Goal: Task Accomplishment & Management: Manage account settings

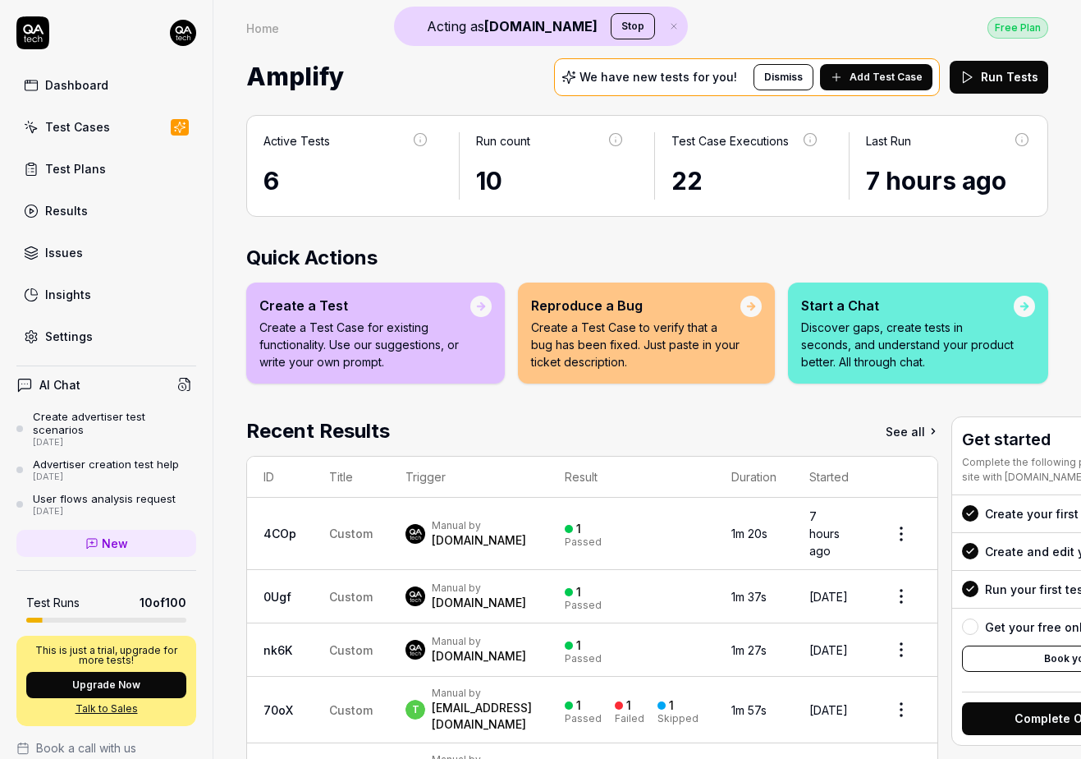
click at [183, 25] on html "Acting as [DOMAIN_NAME] Stop Dashboard Test Cases Test Plans Results Issues Ins…" at bounding box center [540, 379] width 1081 height 759
click at [611, 25] on button "Stop" at bounding box center [633, 26] width 44 height 26
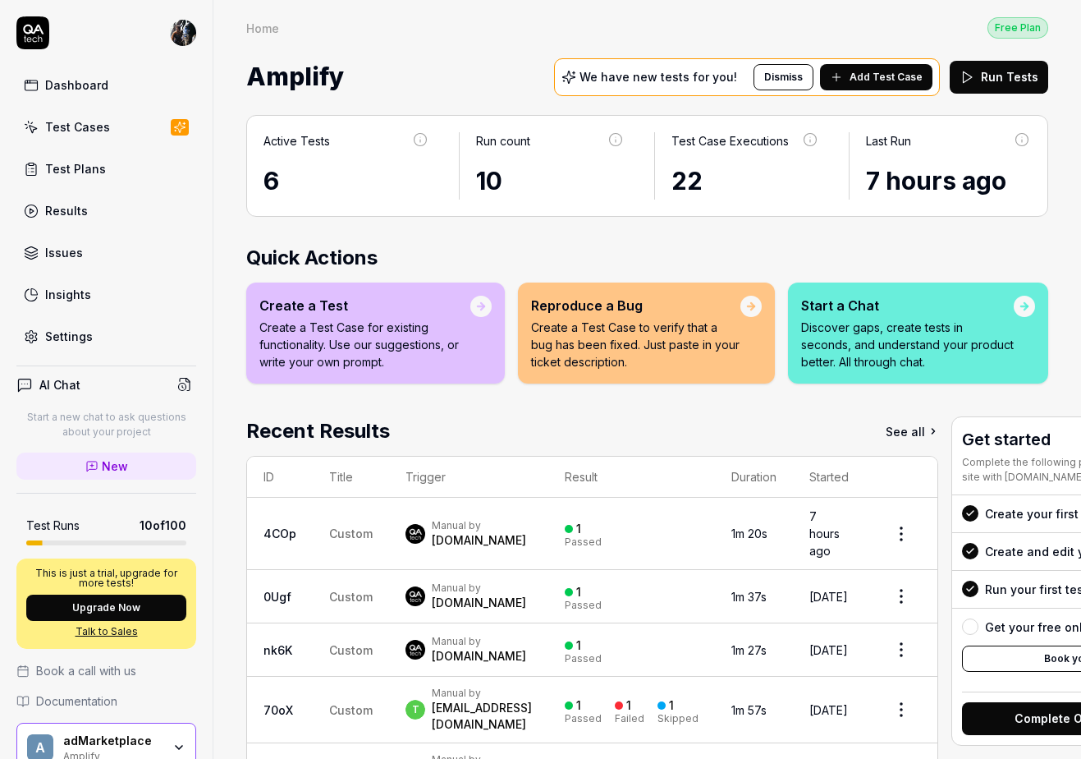
click at [191, 38] on html "Dashboard Test Cases Test Plans Results Issues Insights Settings AI Chat Start …" at bounding box center [540, 379] width 1081 height 759
click at [399, 39] on html "Dashboard Test Cases Test Plans Results Issues Insights Settings AI Chat Start …" at bounding box center [540, 379] width 1081 height 759
click at [186, 27] on html "Dashboard Test Cases Test Plans Results Issues Insights Settings AI Chat Start …" at bounding box center [540, 379] width 1081 height 759
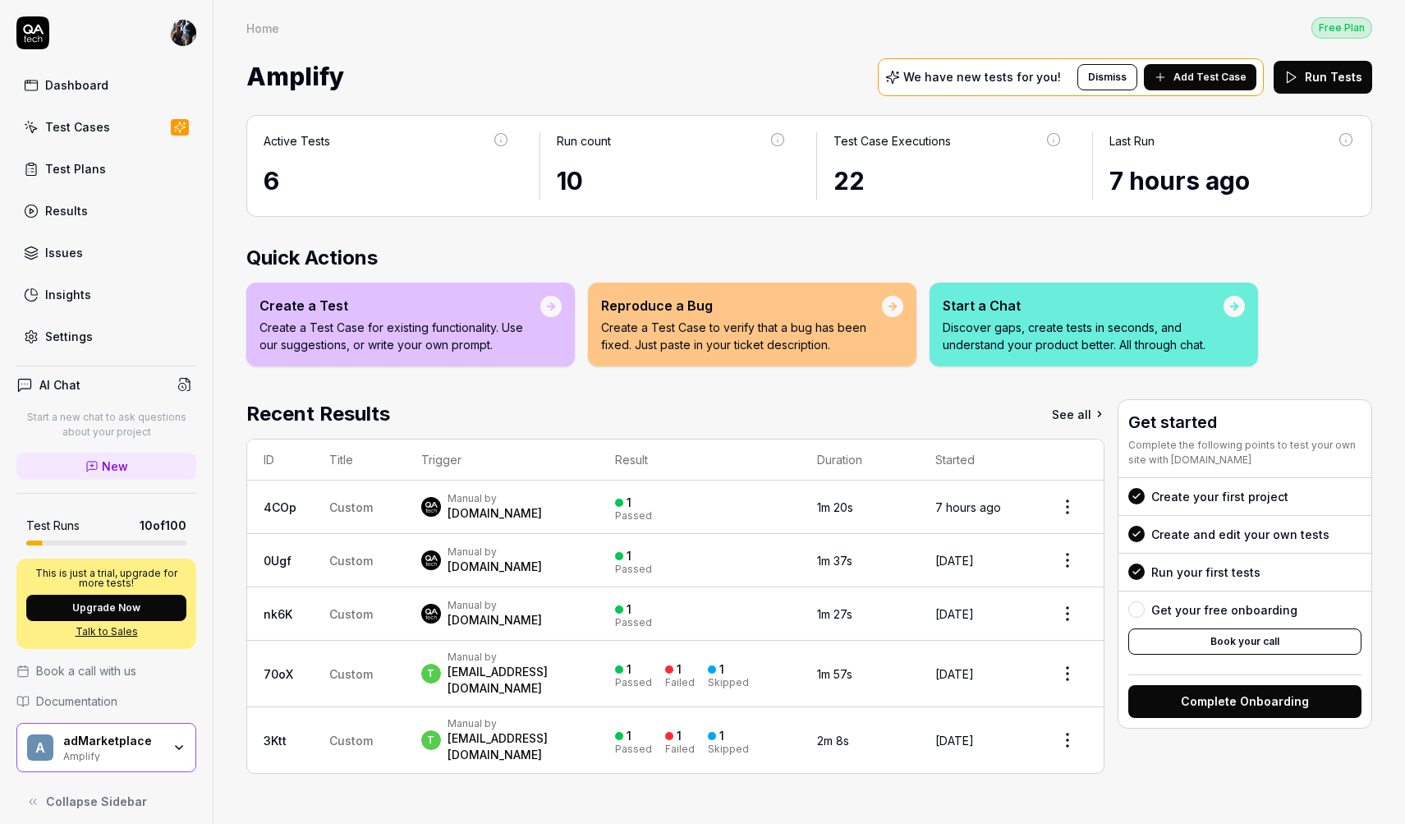
click at [1081, 79] on html "Dashboard Test Cases Test Plans Results Issues Insights Settings AI Chat Start …" at bounding box center [702, 412] width 1405 height 824
click at [1081, 76] on button "Add Test Case" at bounding box center [1200, 77] width 112 height 26
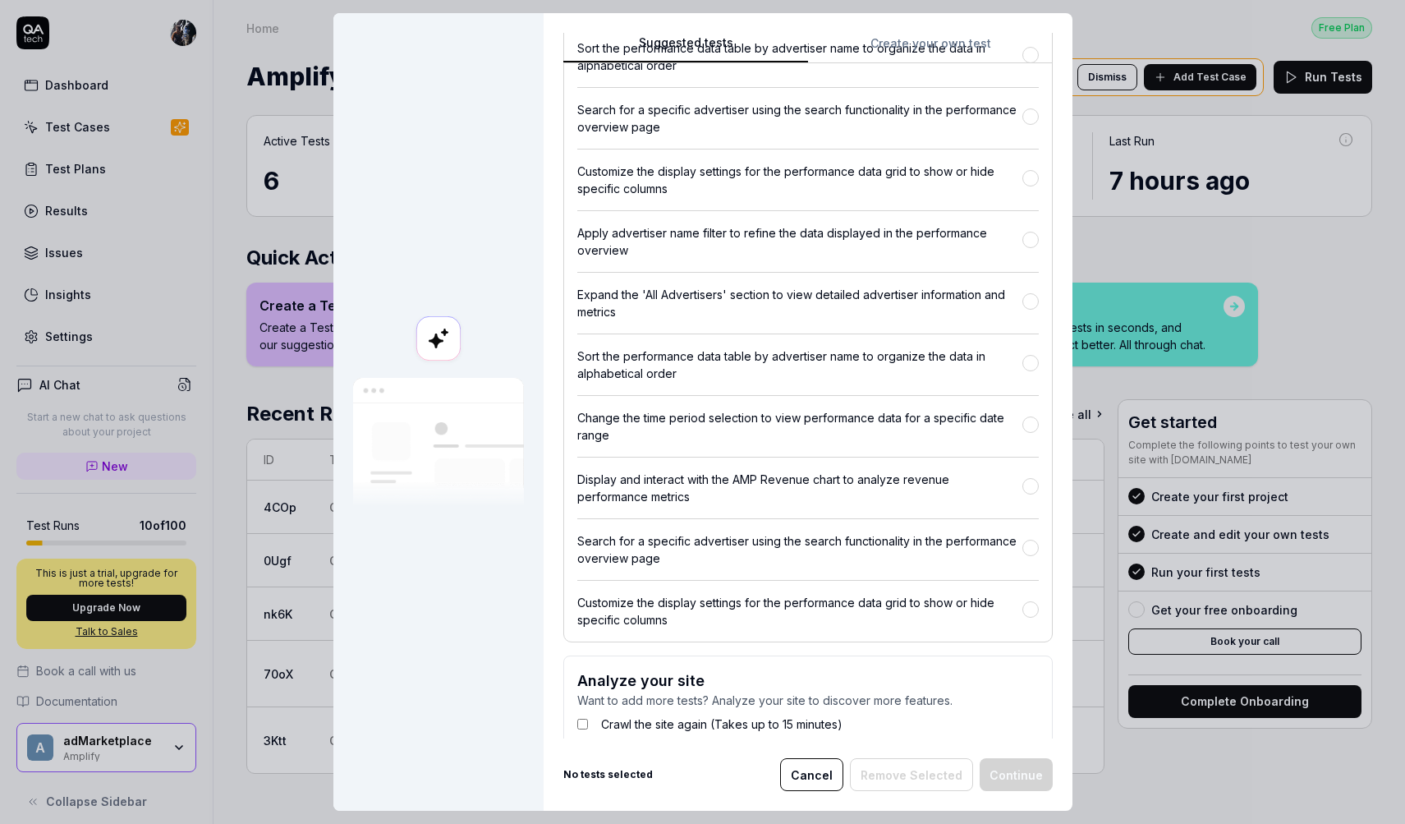
scroll to position [836, 0]
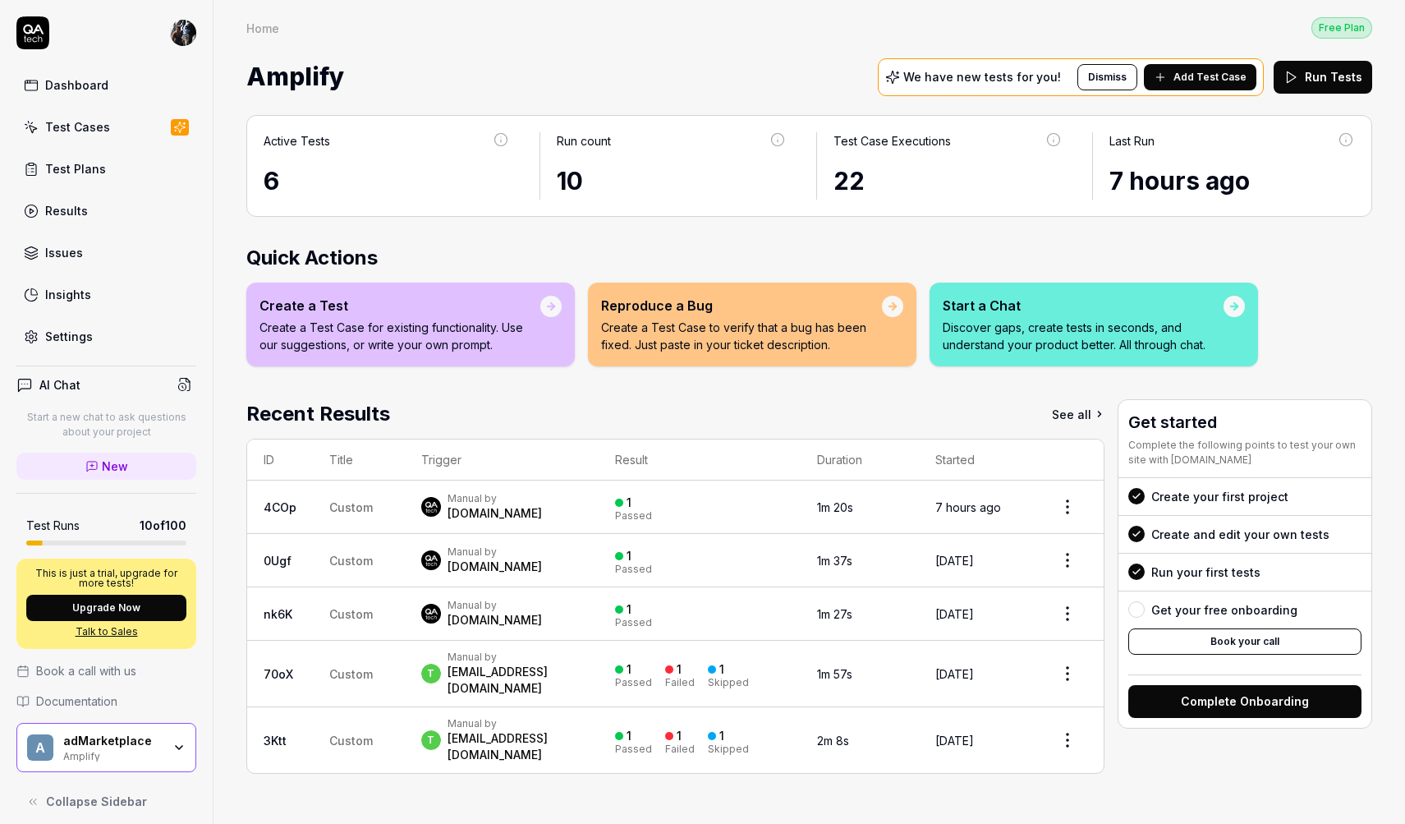
click at [91, 125] on div "Test Cases" at bounding box center [77, 126] width 65 height 17
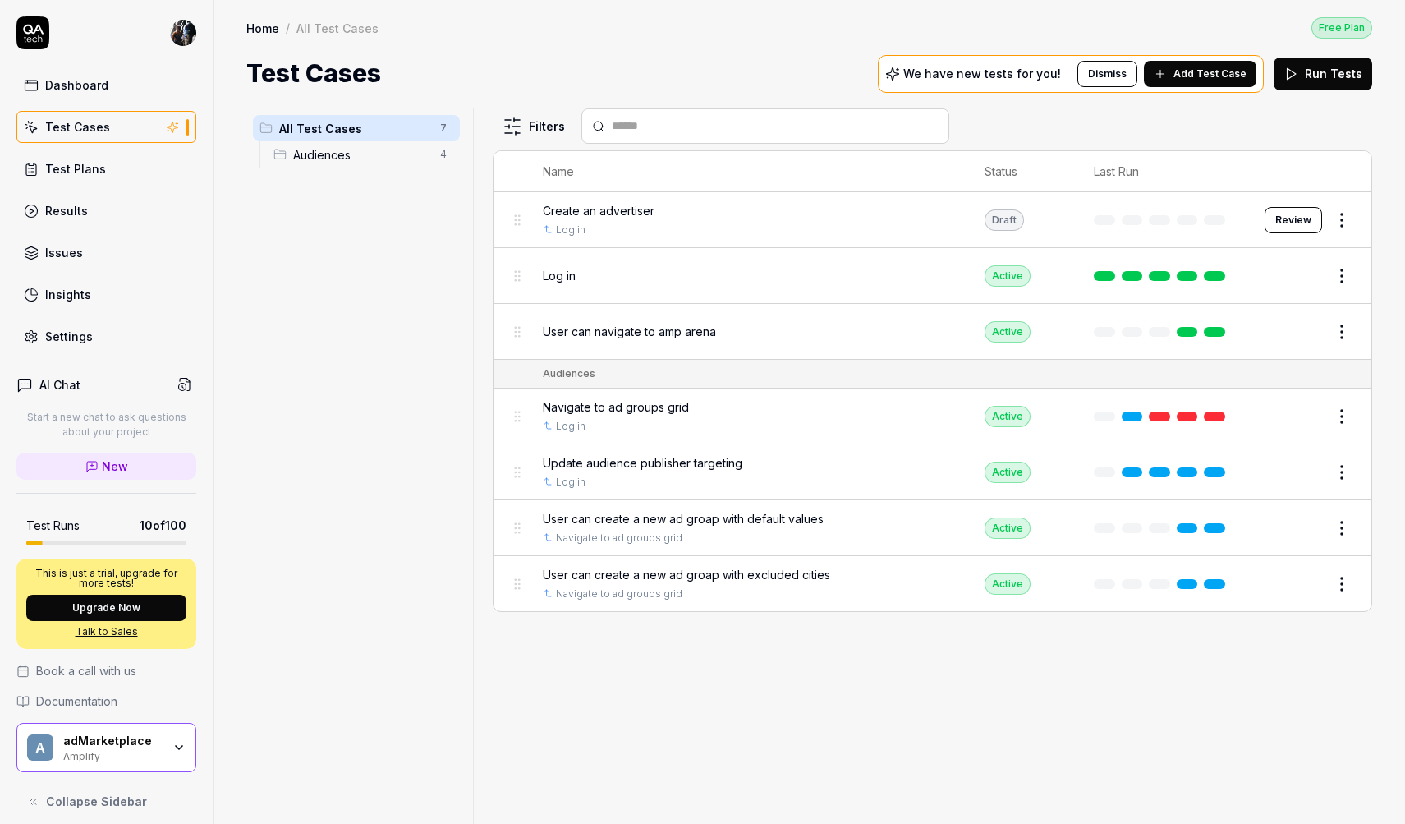
click at [149, 745] on div "adMarketplace" at bounding box center [112, 740] width 99 height 15
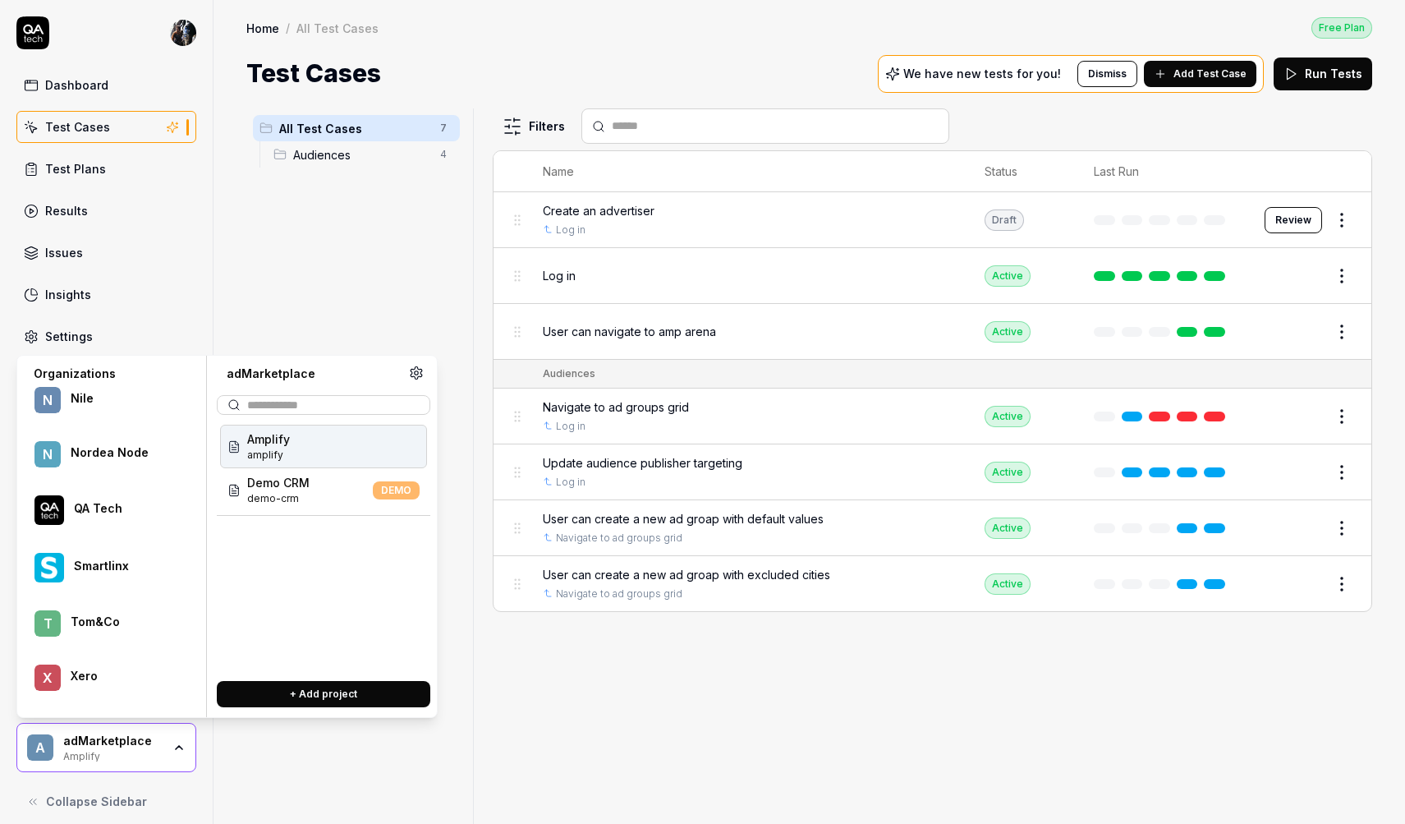
scroll to position [888, 0]
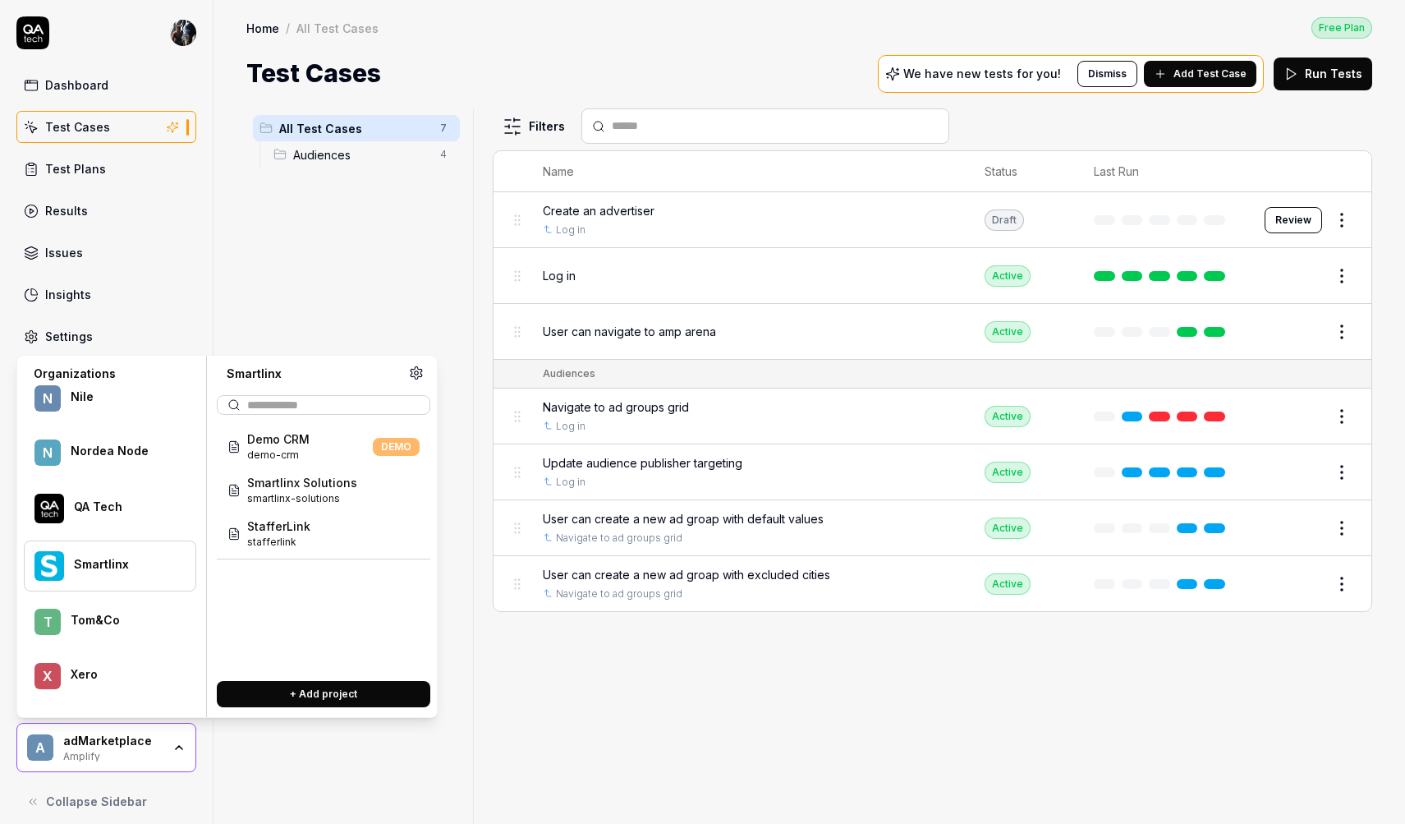
click at [99, 558] on div "Smartlinx" at bounding box center [124, 564] width 100 height 15
click at [314, 493] on span "smartlinx-solutions" at bounding box center [302, 498] width 110 height 15
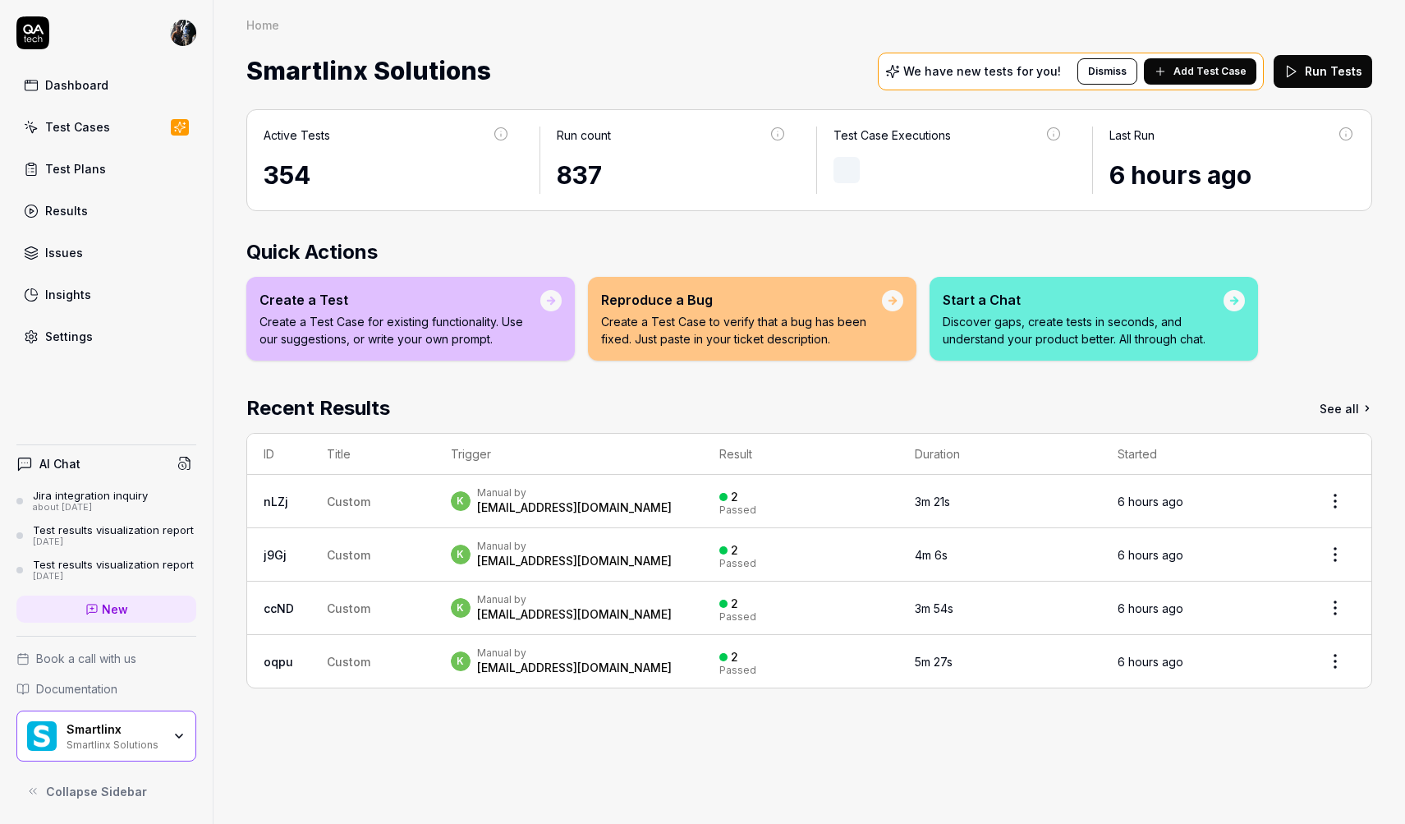
click at [103, 123] on div "Test Cases" at bounding box center [77, 126] width 65 height 17
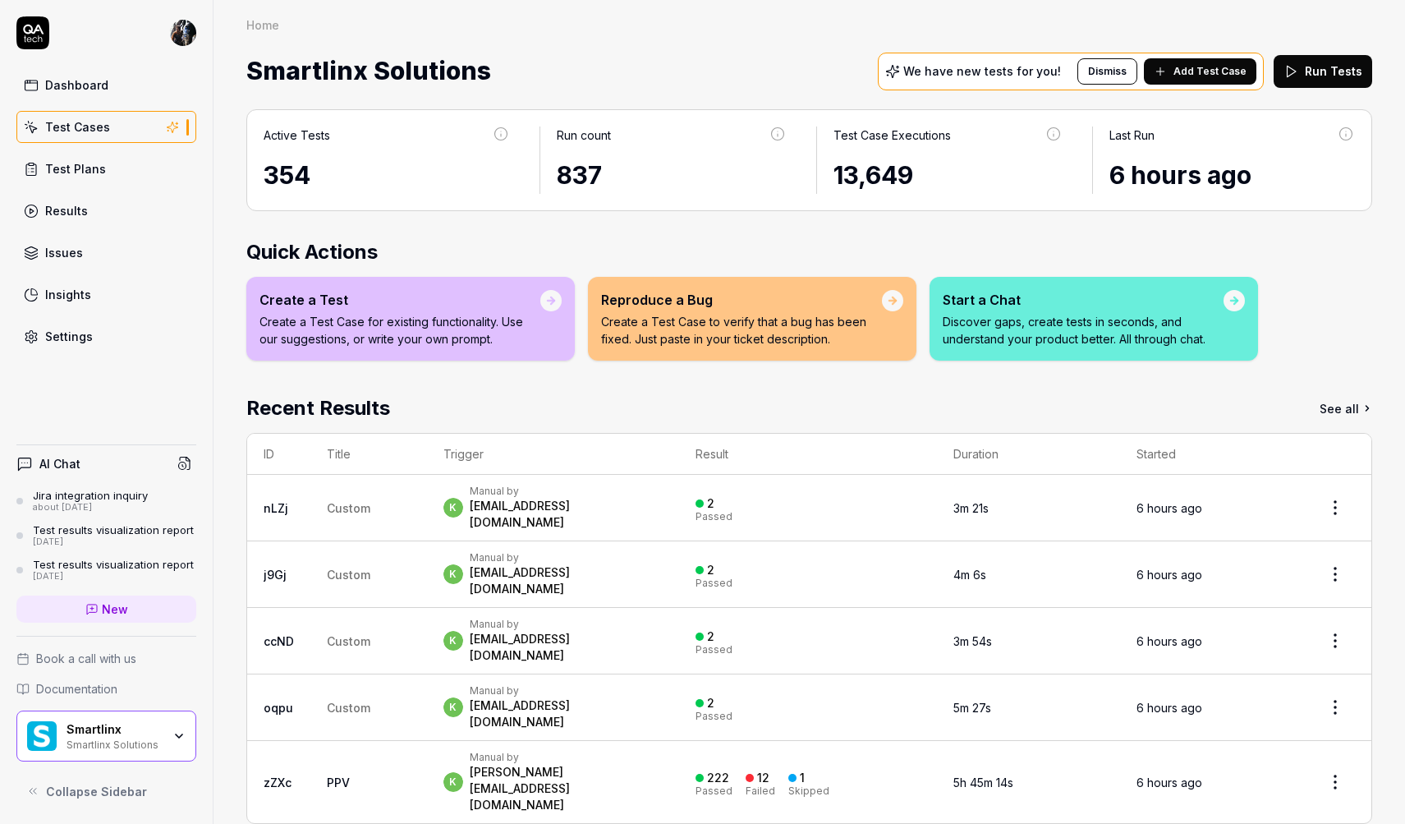
click at [125, 117] on link "Test Cases" at bounding box center [106, 127] width 180 height 32
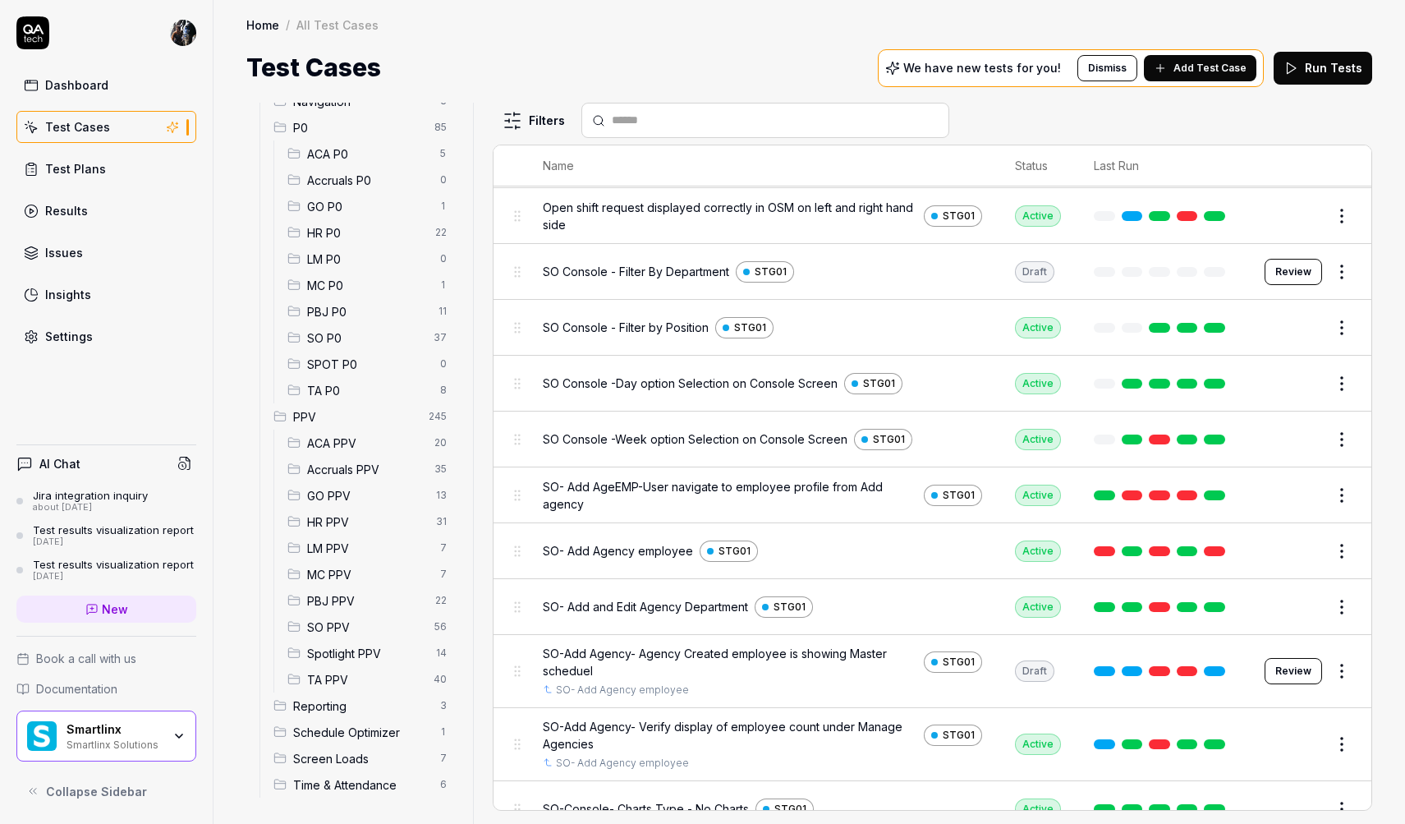
scroll to position [5690, 0]
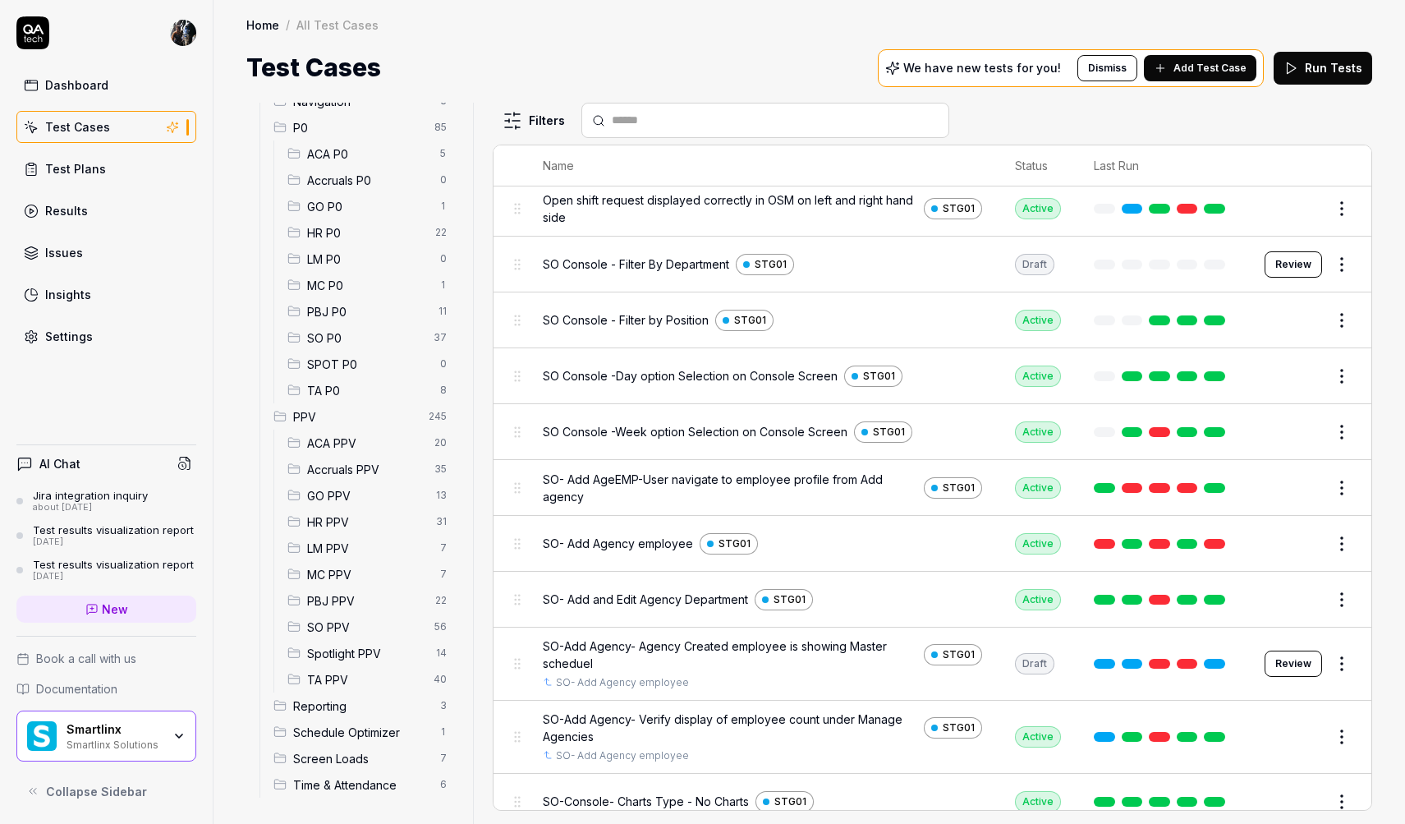
click at [97, 170] on div "Test Plans" at bounding box center [75, 168] width 61 height 17
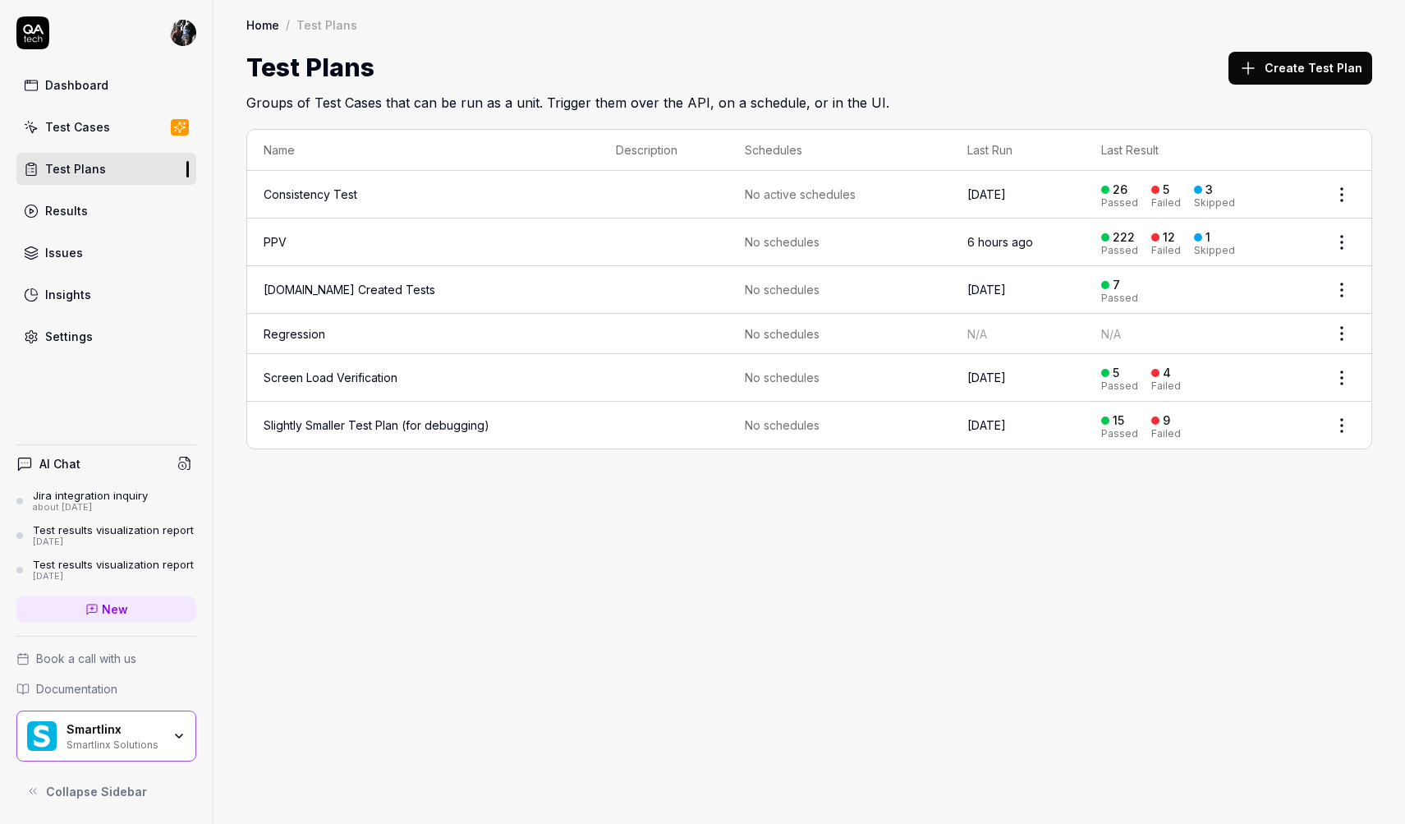
click at [71, 290] on div "Insights" at bounding box center [68, 294] width 46 height 17
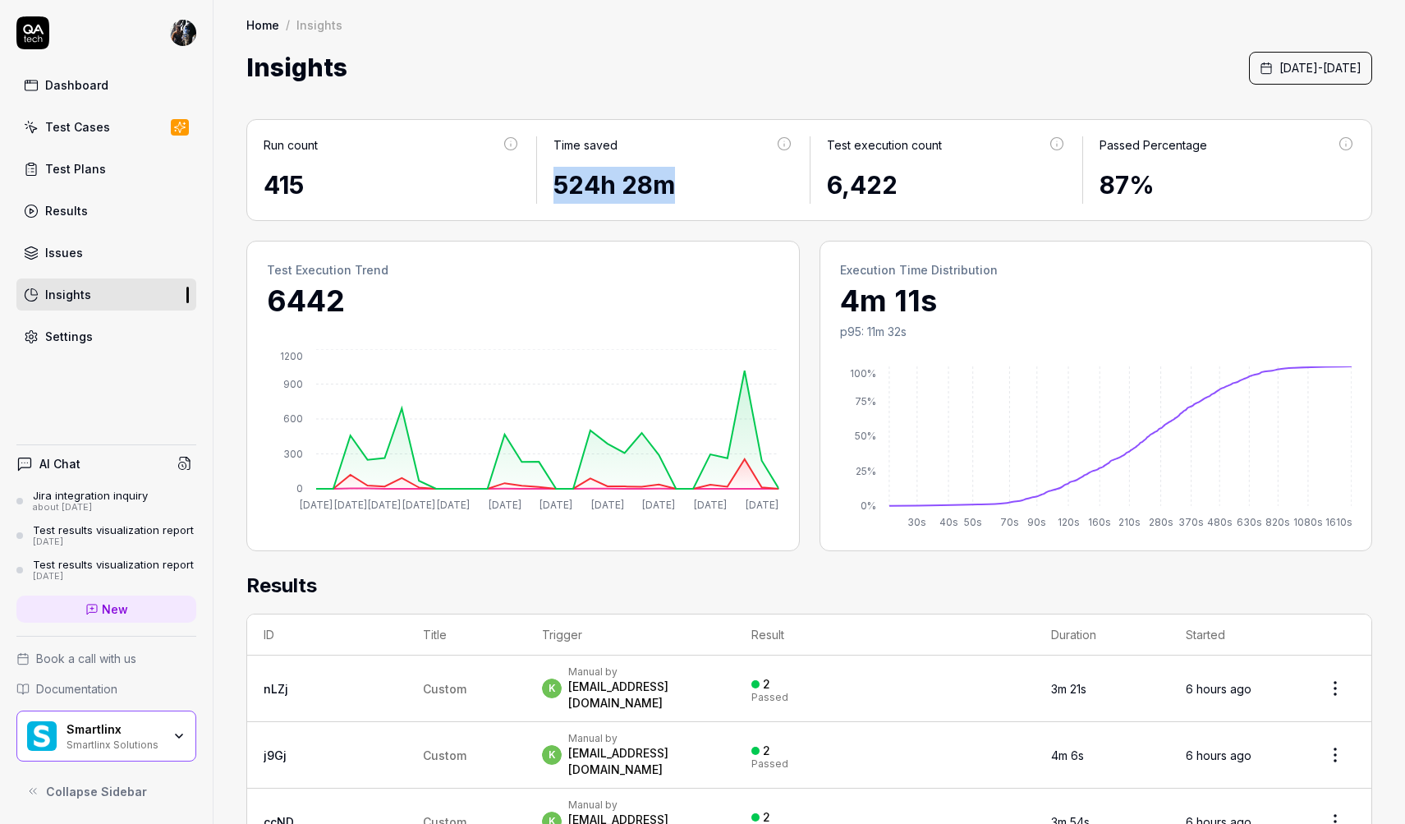
drag, startPoint x: 559, startPoint y: 187, endPoint x: 678, endPoint y: 186, distance: 119.1
click at [678, 186] on div "524h 28m" at bounding box center [672, 185] width 239 height 37
drag, startPoint x: 827, startPoint y: 186, endPoint x: 922, endPoint y: 181, distance: 95.4
click at [922, 181] on div "6,422" at bounding box center [946, 185] width 239 height 37
click at [84, 169] on div "Test Plans" at bounding box center [75, 168] width 61 height 17
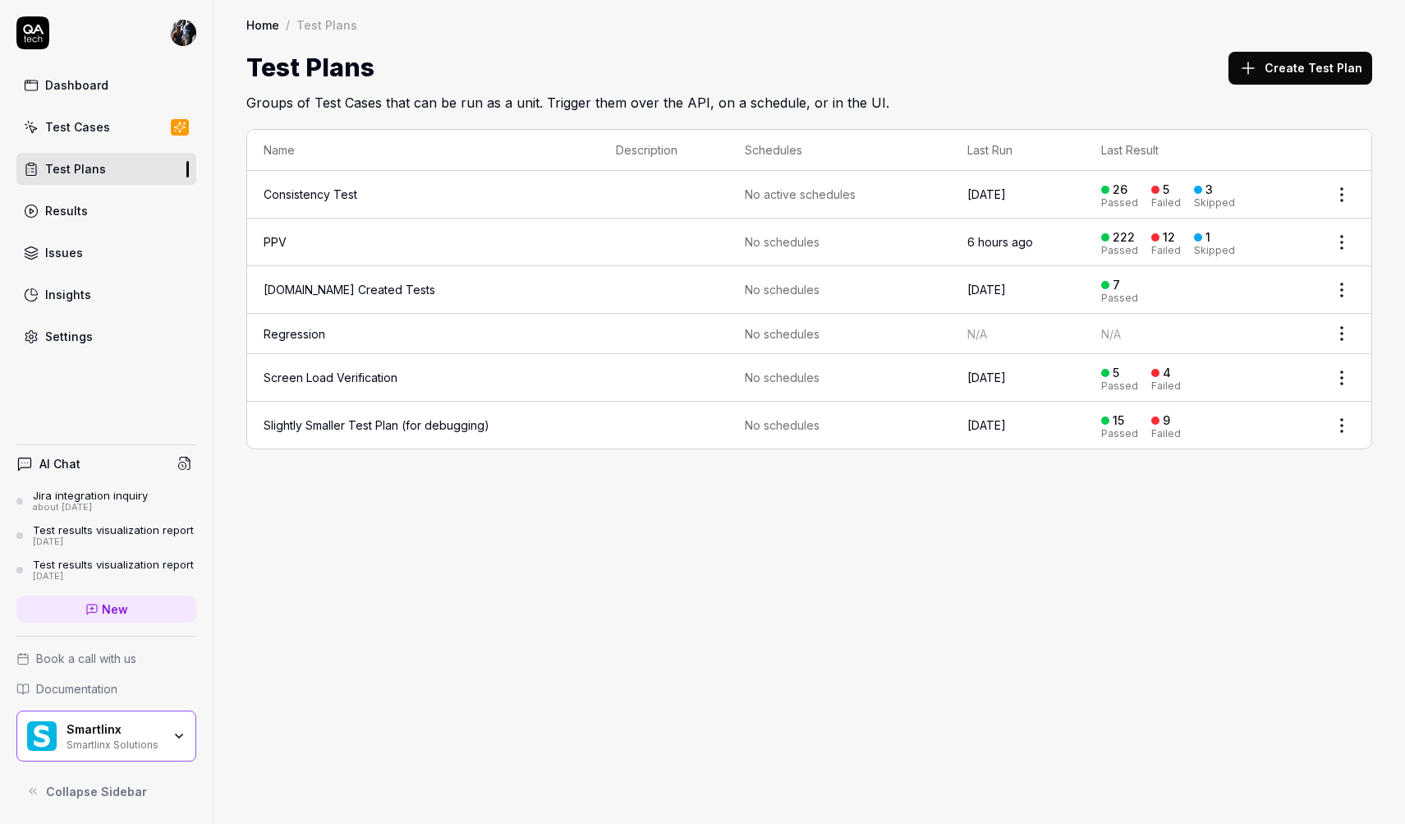
click at [71, 339] on div "Settings" at bounding box center [69, 336] width 48 height 17
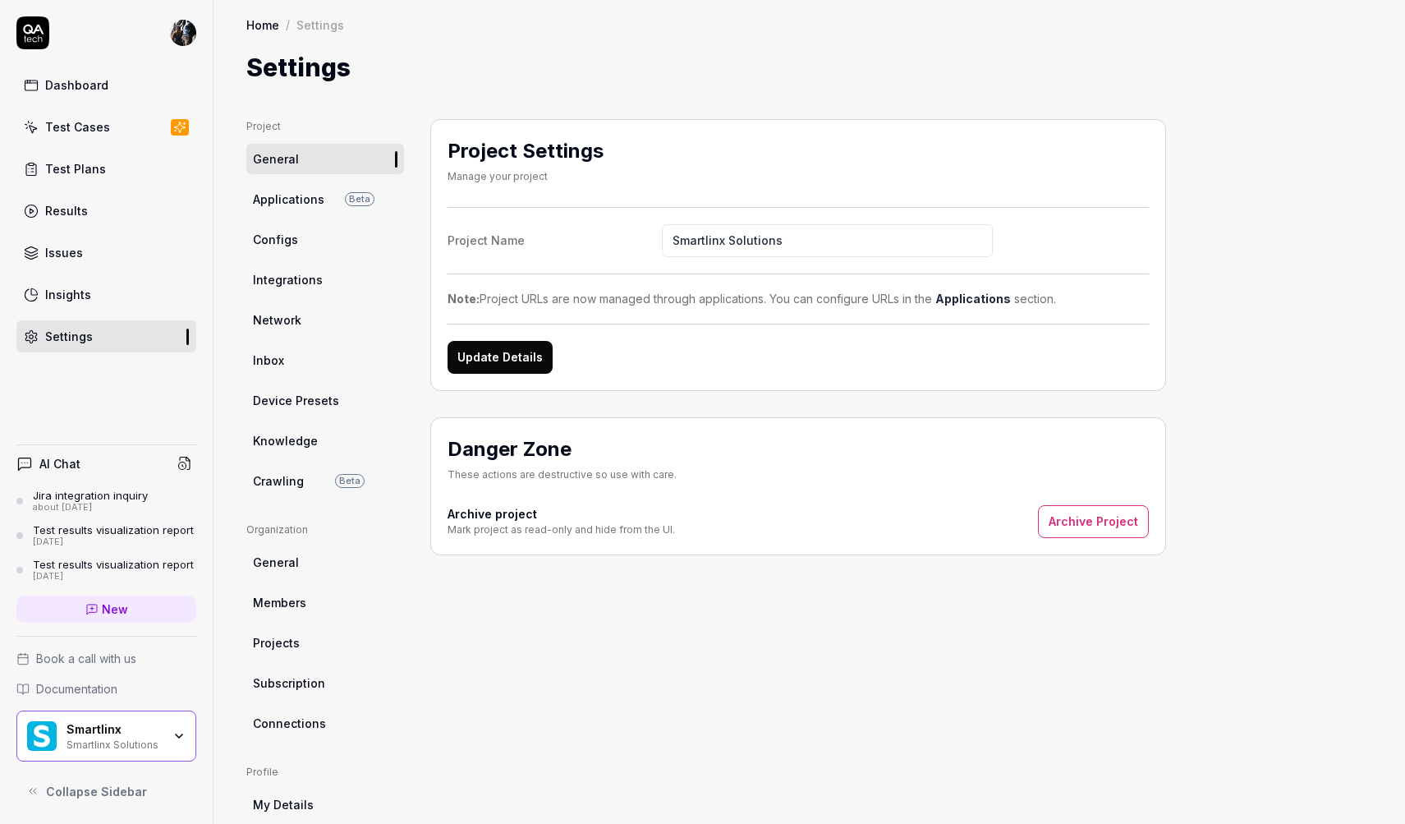
click at [314, 291] on link "Integrations" at bounding box center [325, 279] width 158 height 30
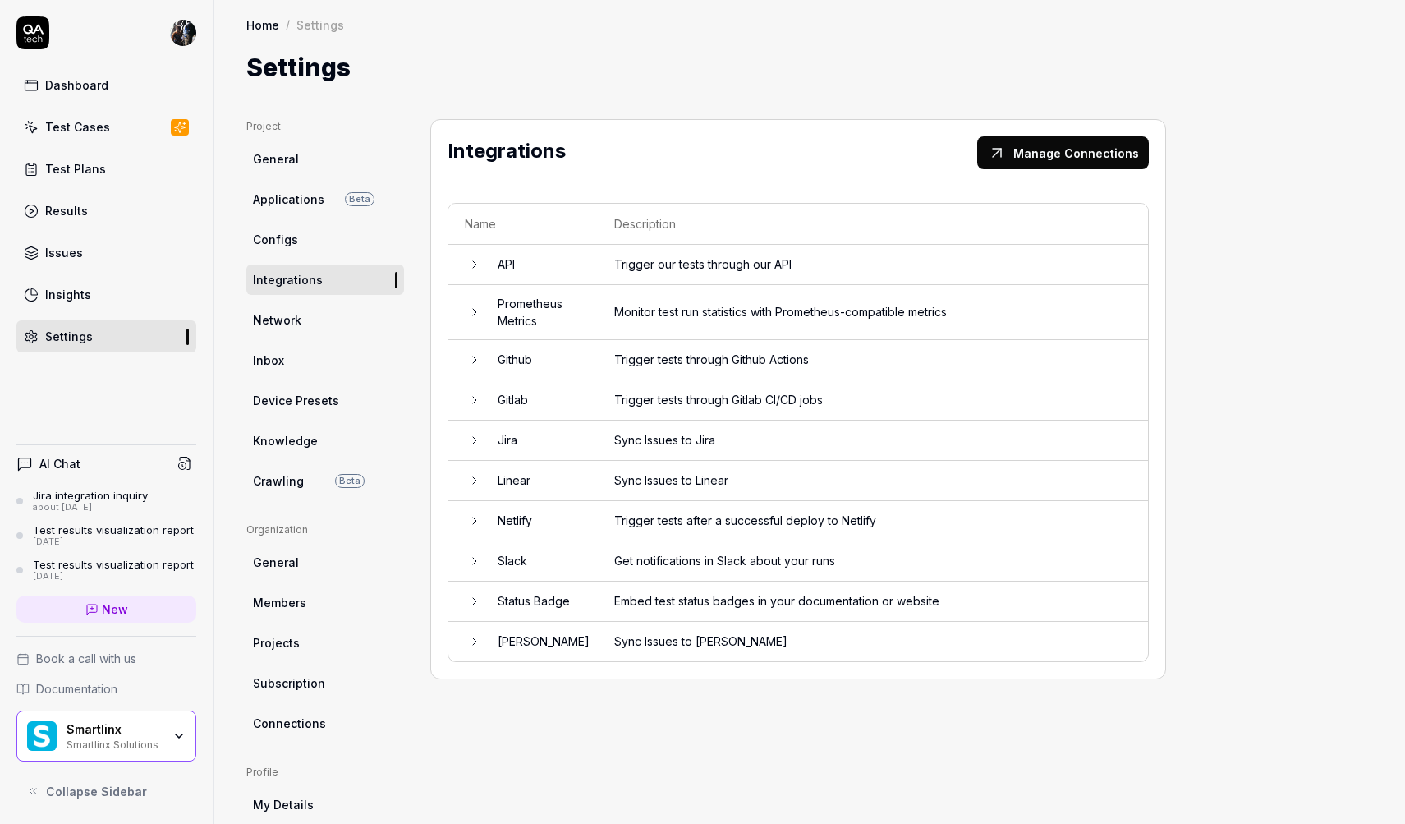
click at [100, 89] on div "Dashboard" at bounding box center [76, 84] width 63 height 17
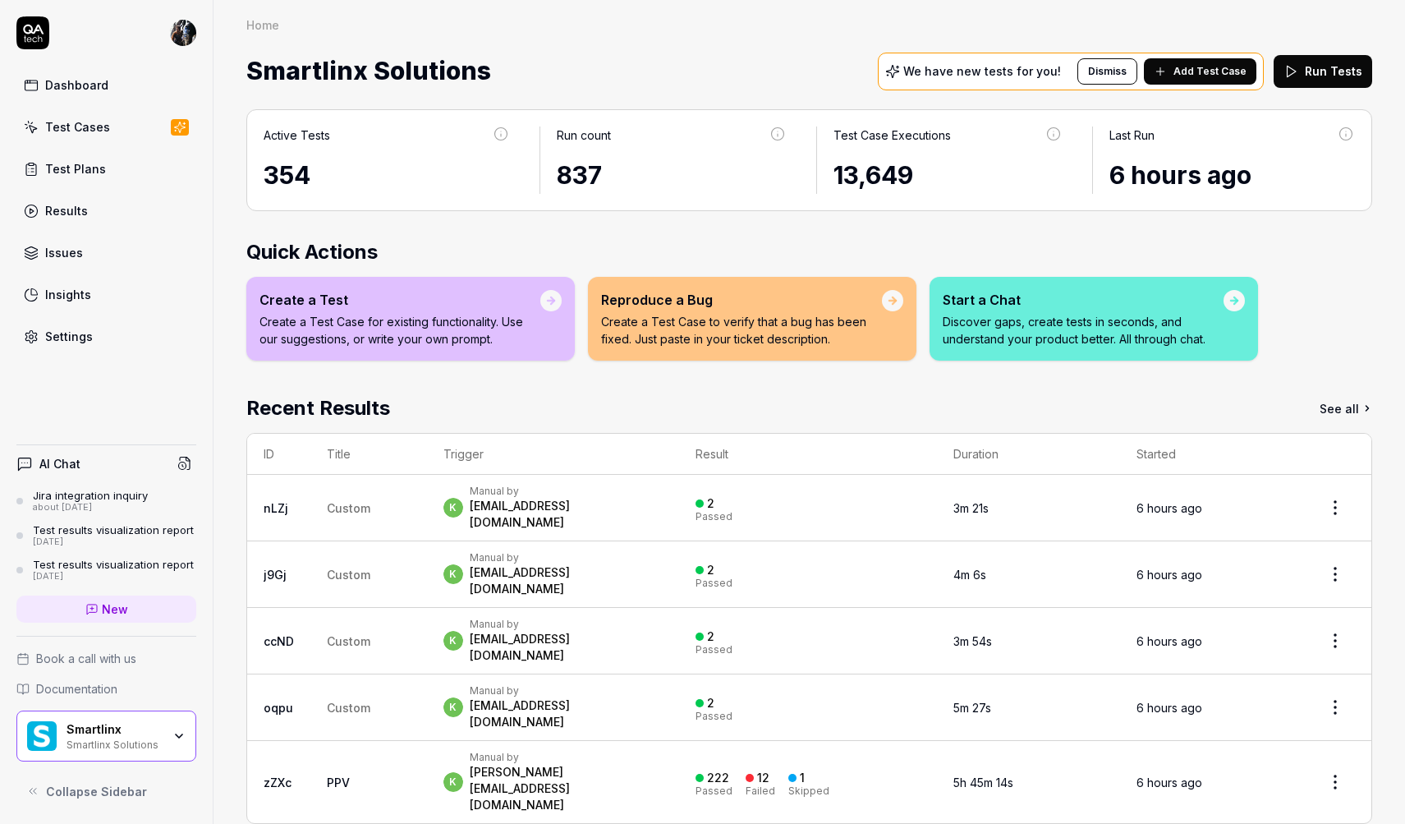
click at [724, 495] on td "2 Passed" at bounding box center [808, 508] width 258 height 67
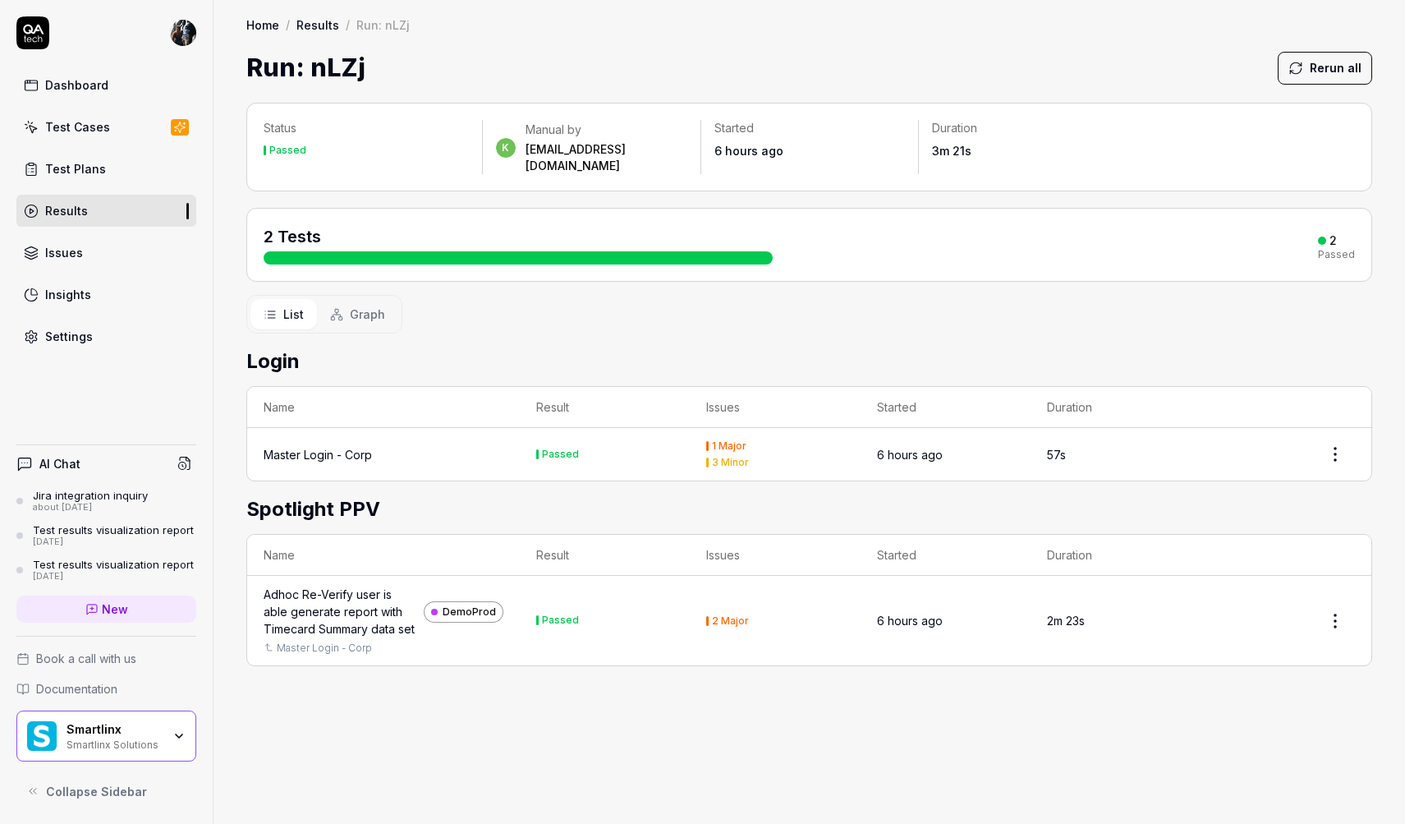
click at [1081, 439] on html "Dashboard Test Cases Test Plans Results Issues Insights Settings AI Chat Jira i…" at bounding box center [702, 412] width 1405 height 824
click at [552, 431] on html "Dashboard Test Cases Test Plans Results Issues Insights Settings AI Chat Jira i…" at bounding box center [702, 412] width 1405 height 824
click at [337, 446] on div "Master Login - Corp" at bounding box center [318, 454] width 108 height 17
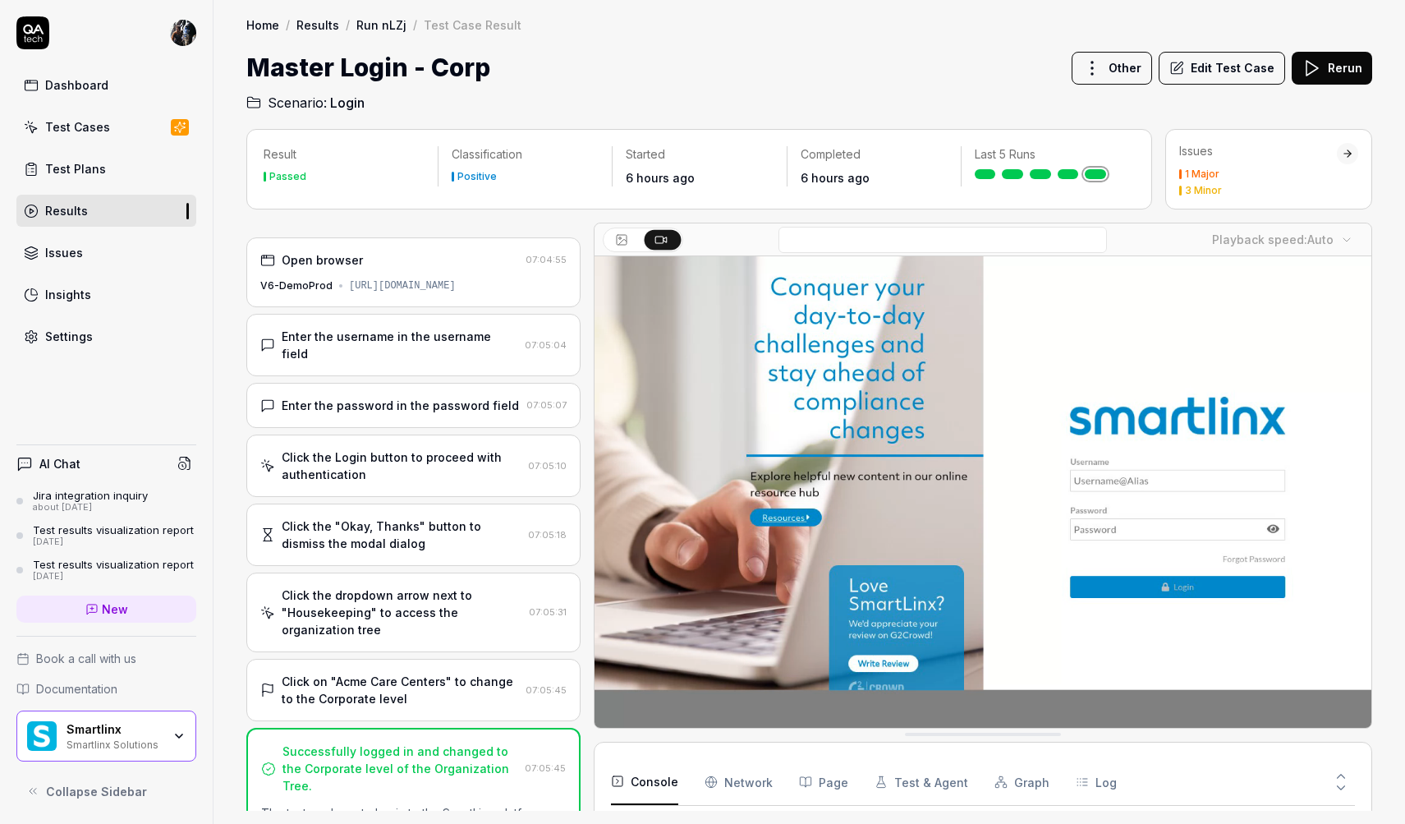
click at [1081, 65] on button "Edit Test Case" at bounding box center [1222, 68] width 126 height 33
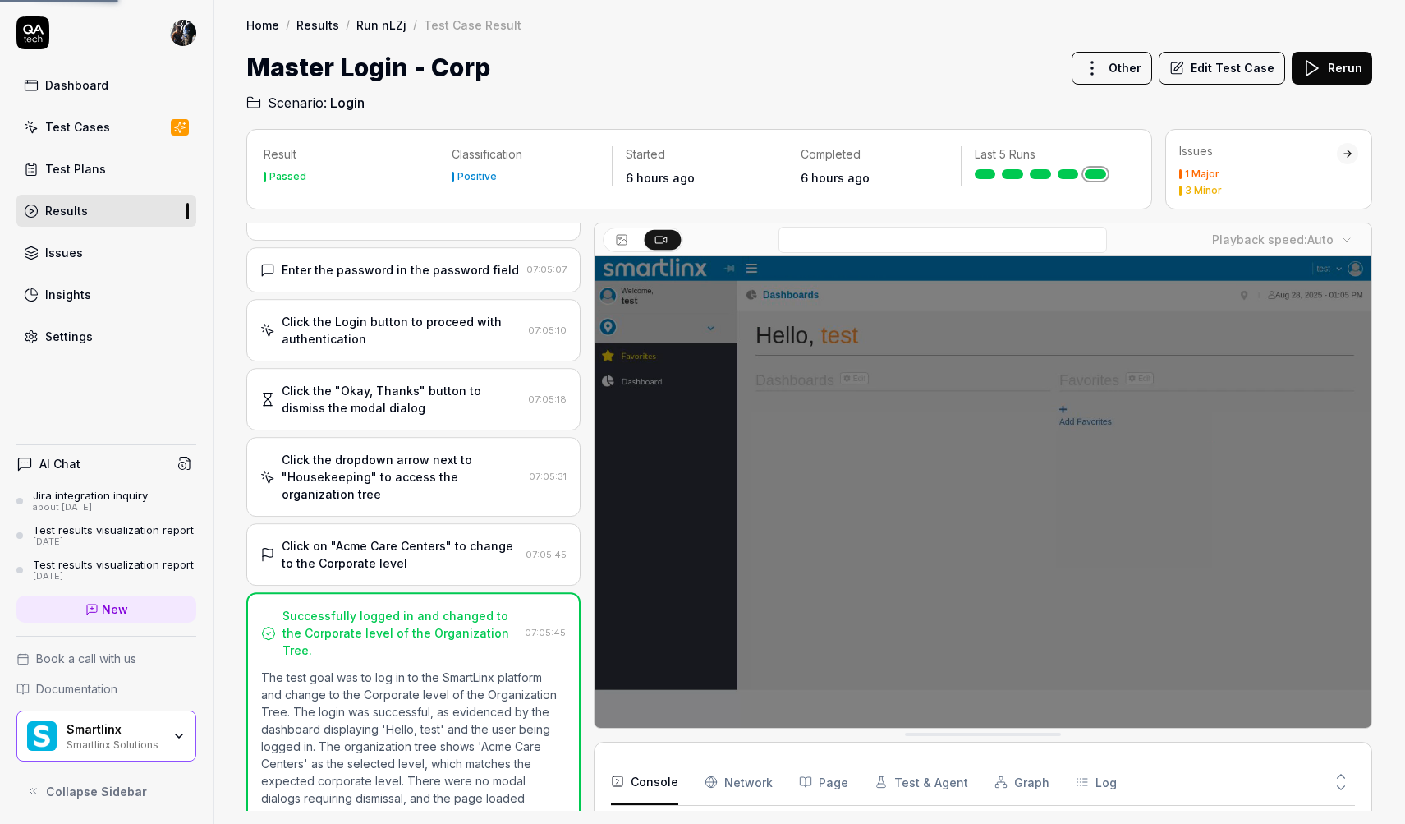
scroll to position [117, 0]
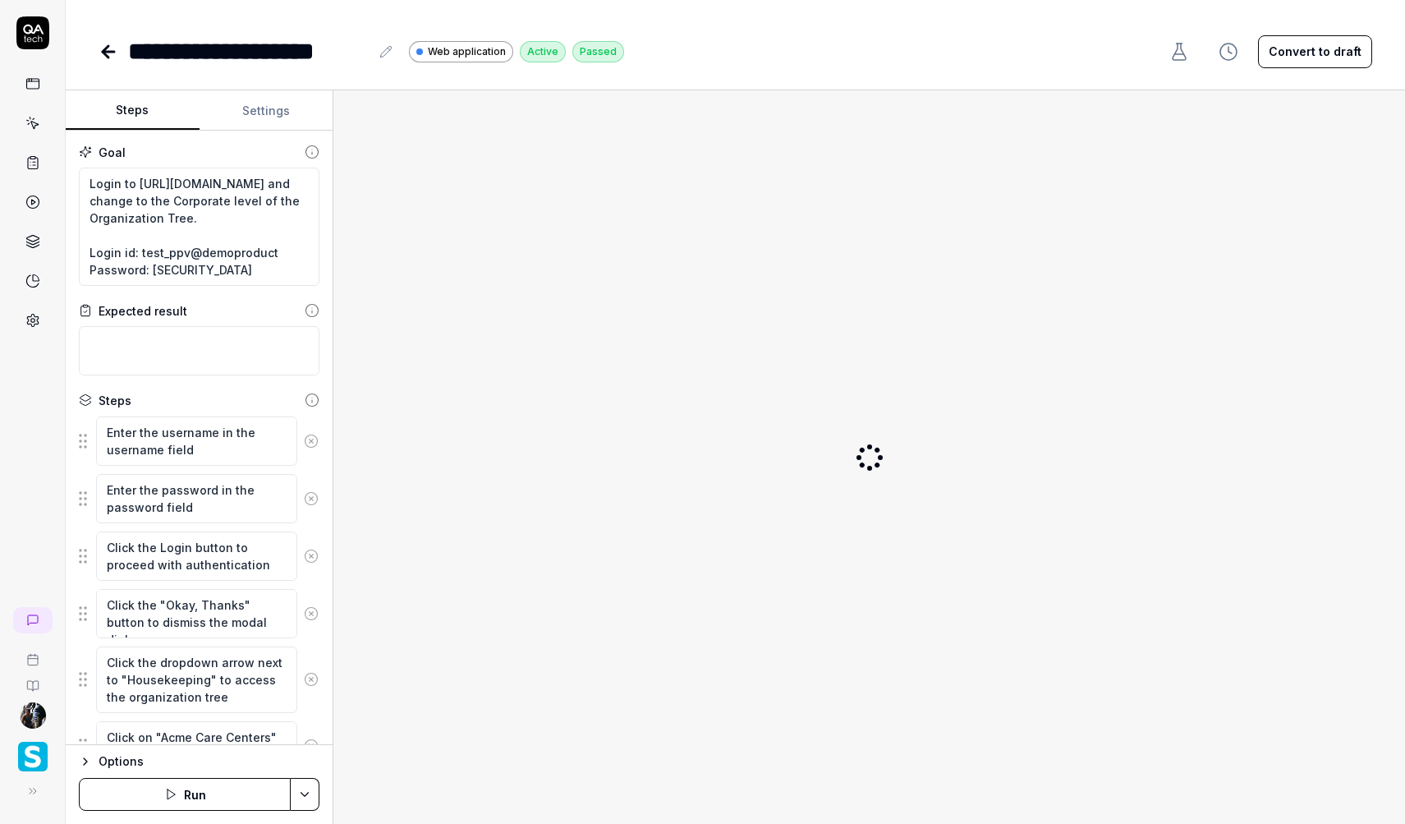
type textarea "*"
click at [278, 112] on button "Settings" at bounding box center [267, 110] width 134 height 39
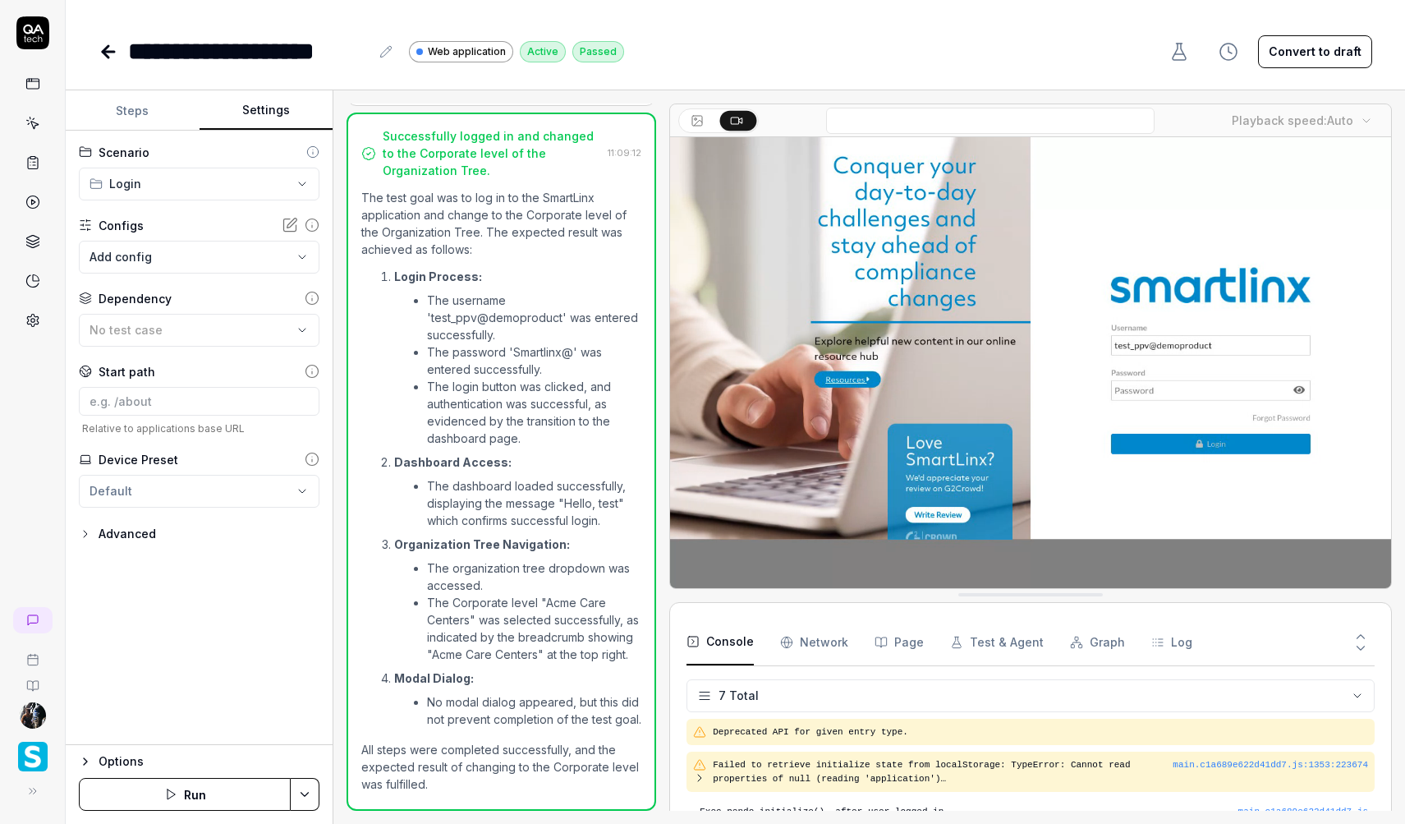
scroll to position [154, 0]
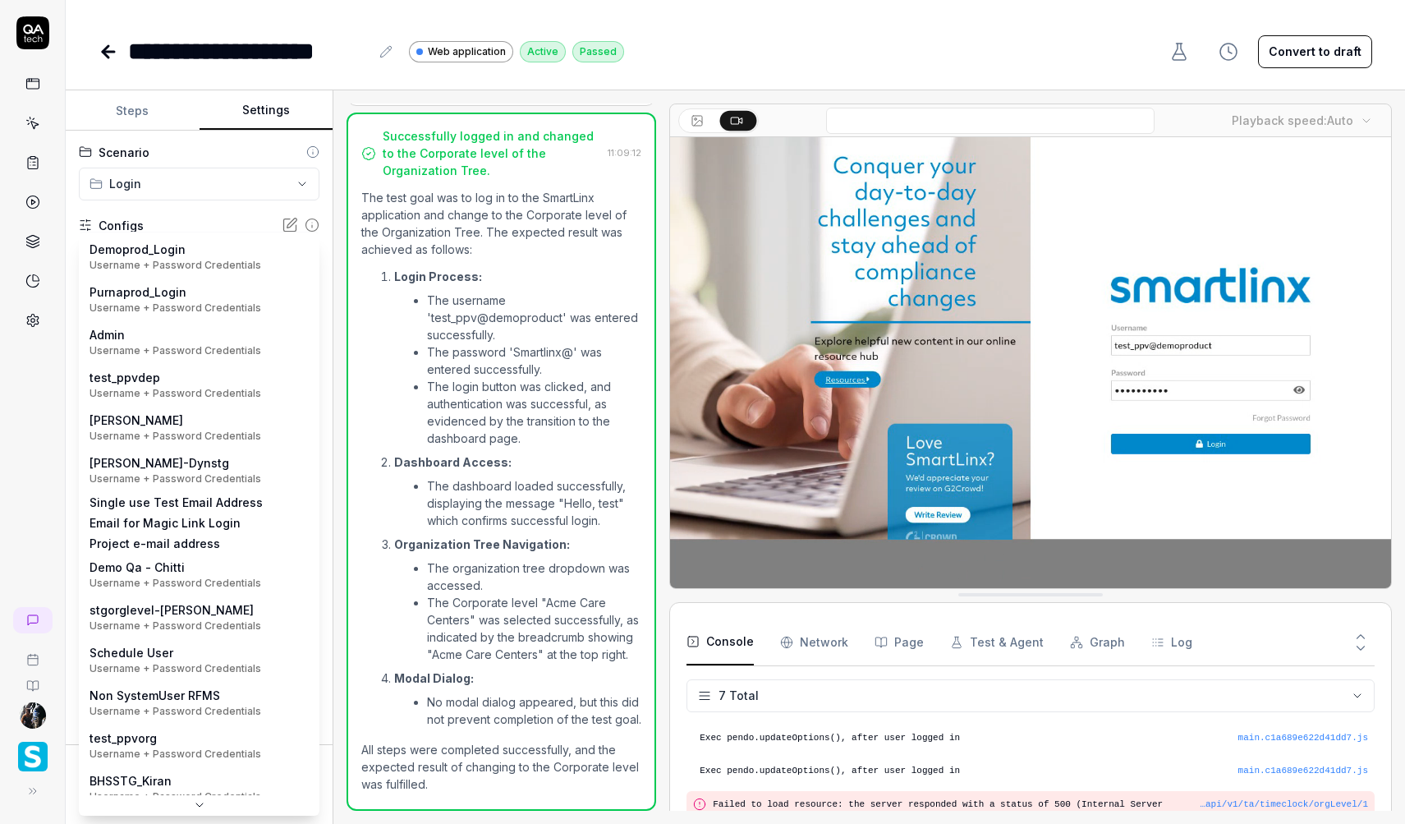
click at [183, 243] on body "**********" at bounding box center [702, 412] width 1405 height 824
click at [215, 210] on html "**********" at bounding box center [702, 412] width 1405 height 824
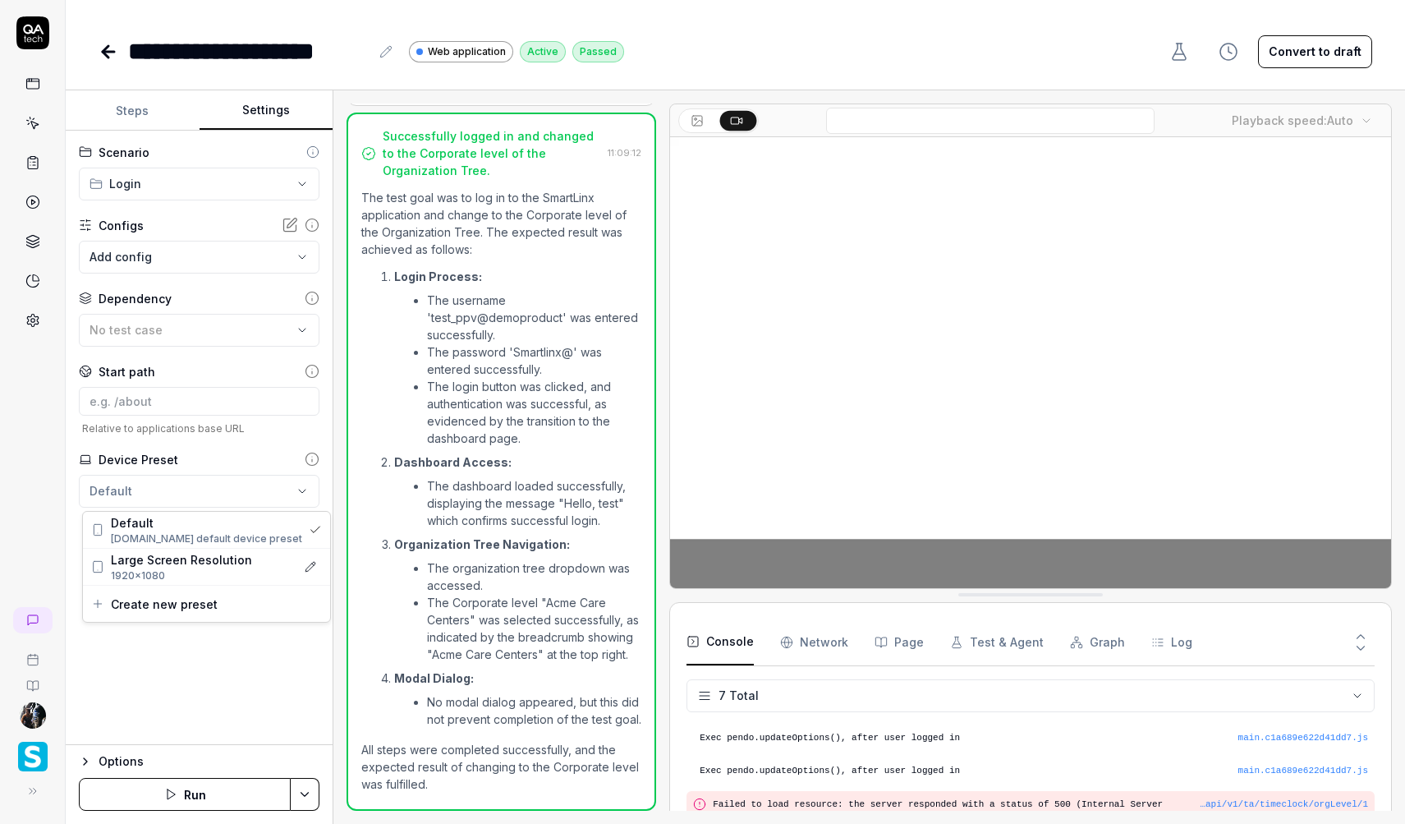
click at [169, 501] on html "**********" at bounding box center [702, 412] width 1405 height 824
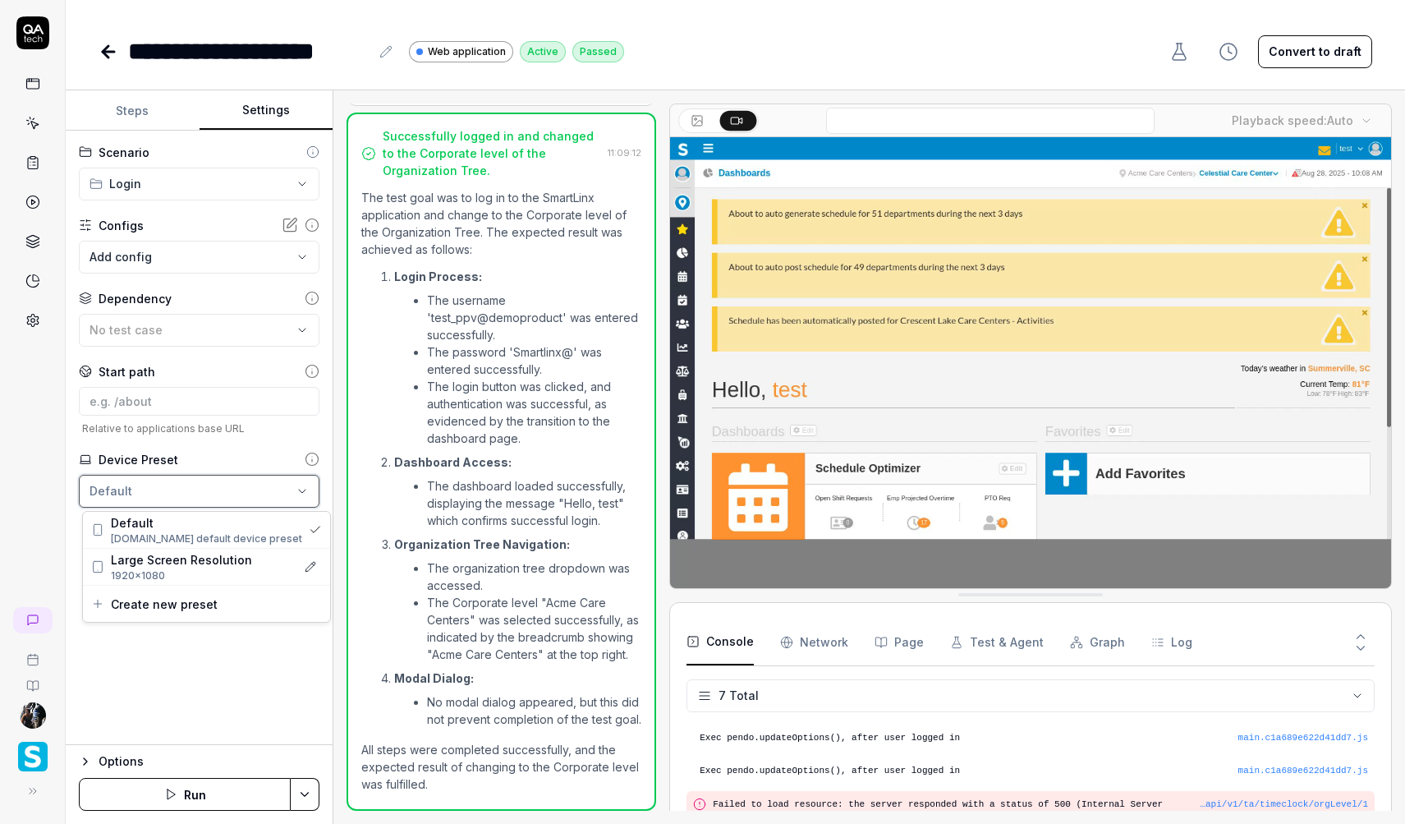
click at [287, 662] on html "**********" at bounding box center [702, 412] width 1405 height 824
